Goal: Task Accomplishment & Management: Manage account settings

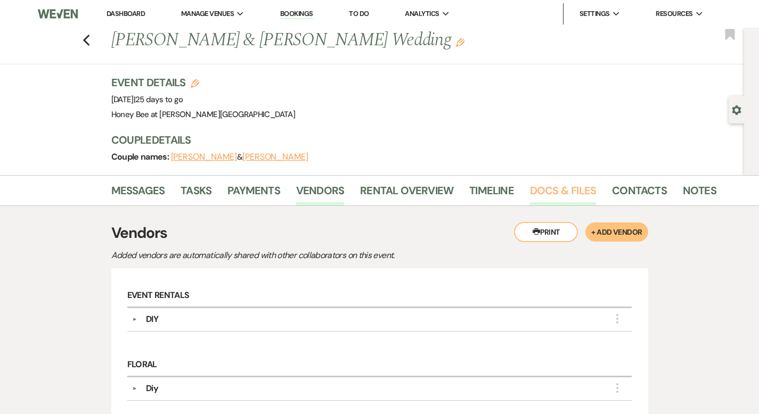
click at [532, 195] on link "Docs & Files" at bounding box center [563, 193] width 66 height 23
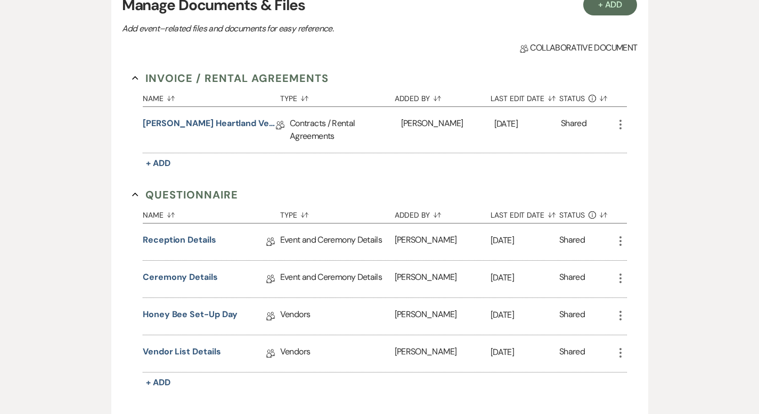
scroll to position [247, 0]
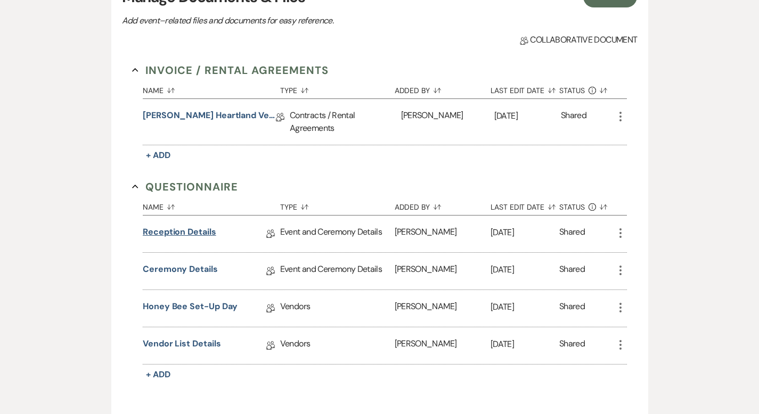
click at [170, 227] on link "Reception Details" at bounding box center [179, 234] width 73 height 17
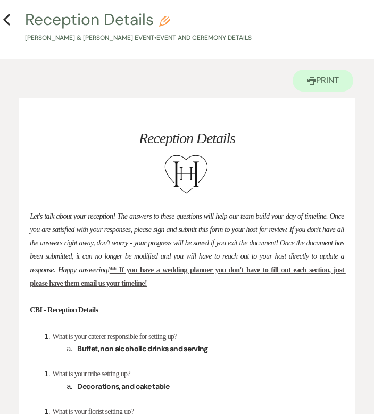
scroll to position [14, 0]
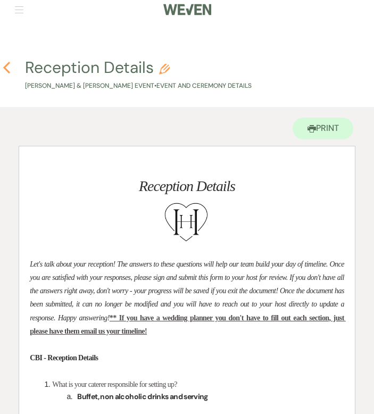
click at [9, 69] on icon "Previous" at bounding box center [7, 67] width 8 height 13
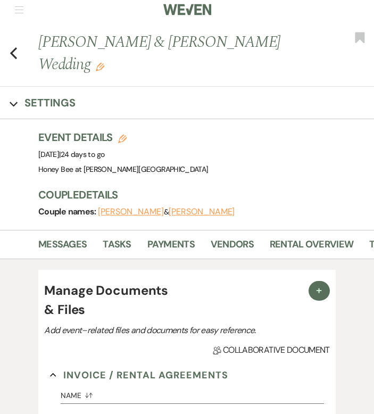
scroll to position [247, 0]
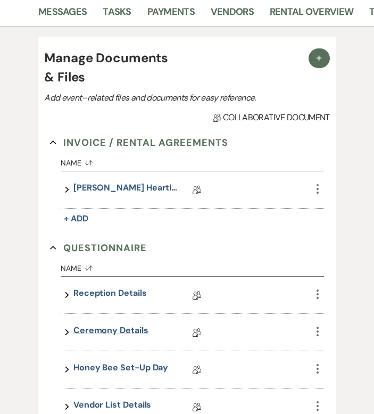
click at [129, 330] on link "Ceremony Details" at bounding box center [110, 332] width 75 height 17
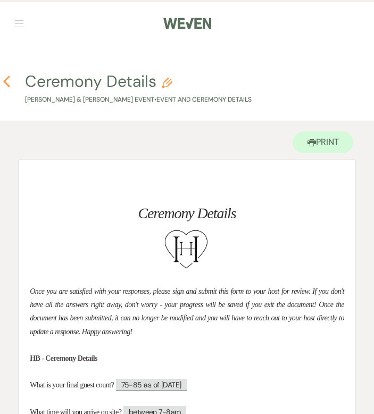
click at [9, 82] on icon "Previous" at bounding box center [7, 81] width 8 height 13
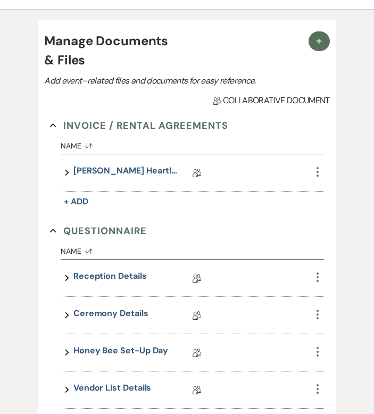
scroll to position [265, 0]
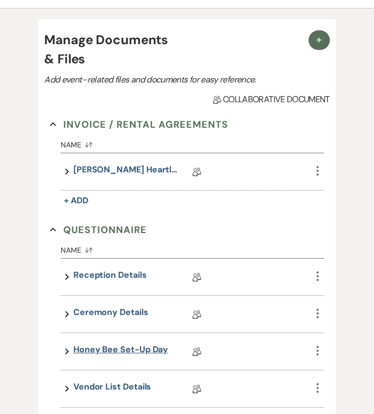
click at [130, 346] on link "Honey Bee Set-Up Day" at bounding box center [120, 351] width 95 height 17
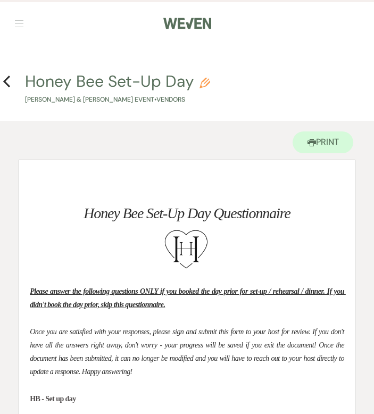
click at [11, 79] on h4 "Previous Honey Bee Set-Up Day Pencil [PERSON_NAME] & [PERSON_NAME] Event • Vend…" at bounding box center [187, 87] width 374 height 35
click at [8, 80] on icon "Previous" at bounding box center [7, 81] width 8 height 13
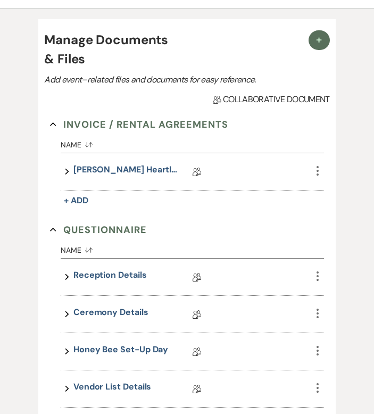
scroll to position [436, 0]
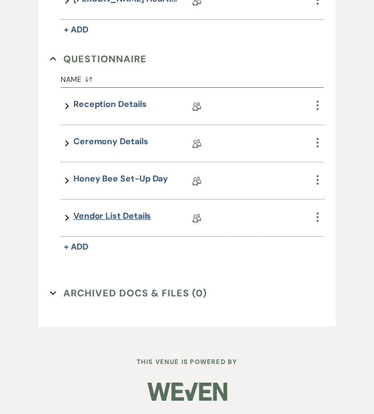
click at [122, 212] on link "Vendor List Details" at bounding box center [112, 218] width 78 height 17
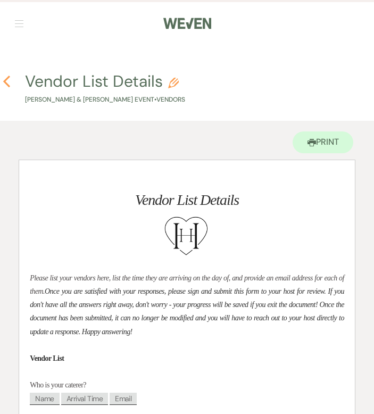
click at [6, 78] on icon "Previous" at bounding box center [7, 81] width 8 height 13
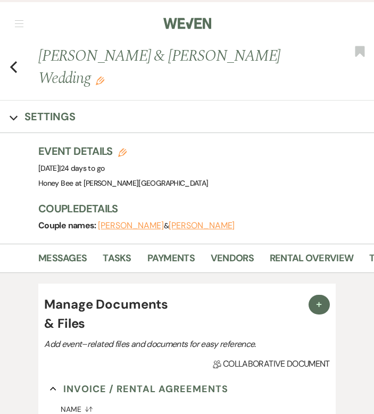
click at [227, 180] on div "Event Details Edit Event Date: [DATE] | 24 days to go Venue: Honey Bee at [PERS…" at bounding box center [200, 167] width 325 height 47
click at [250, 259] on link "Vendors" at bounding box center [232, 262] width 43 height 22
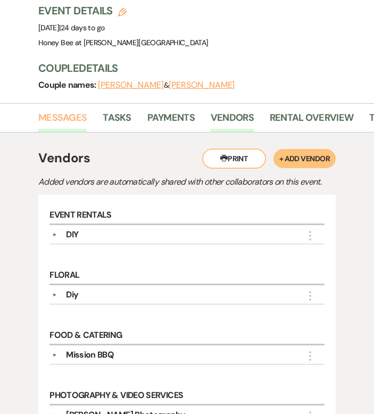
click at [77, 117] on link "Messages" at bounding box center [62, 121] width 48 height 22
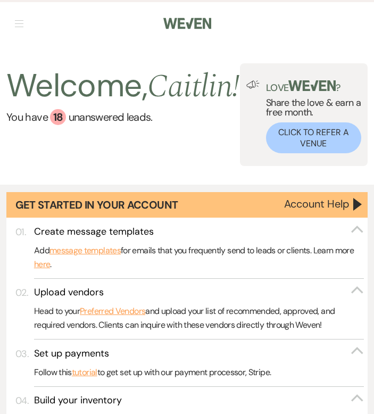
click at [22, 22] on button "button" at bounding box center [19, 23] width 9 height 6
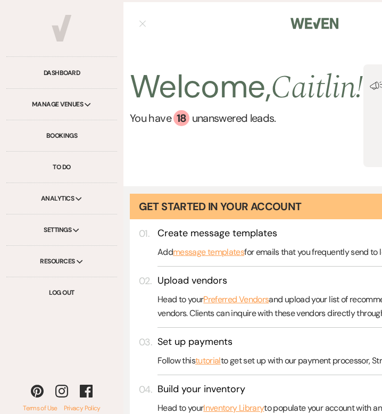
click at [77, 111] on div "Manage Venues Expand" at bounding box center [61, 104] width 111 height 31
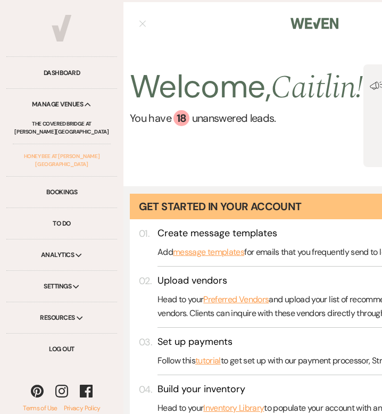
click at [75, 158] on link "Honey Bee at [PERSON_NAME][GEOGRAPHIC_DATA]" at bounding box center [62, 160] width 98 height 32
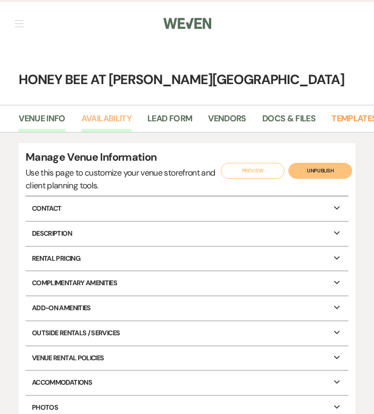
click at [109, 124] on link "Availability" at bounding box center [106, 122] width 50 height 20
select select "2"
select select "2026"
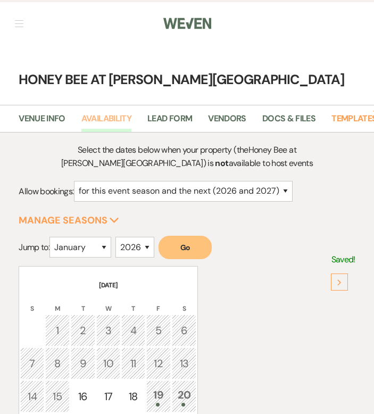
scroll to position [91, 0]
